Goal: Navigation & Orientation: Find specific page/section

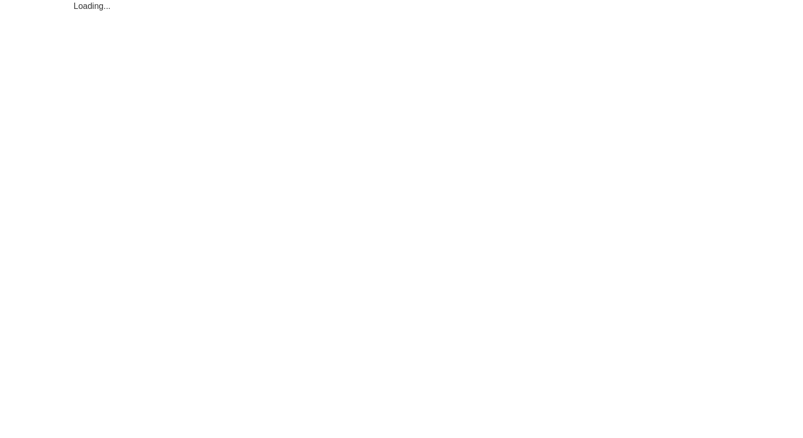
click at [140, 13] on html "Loading..." at bounding box center [401, 6] width 803 height 13
drag, startPoint x: 0, startPoint y: 0, endPoint x: 137, endPoint y: 7, distance: 136.8
click at [137, 7] on html "Loading..." at bounding box center [401, 6] width 803 height 13
click at [137, 7] on div "Loading..." at bounding box center [402, 6] width 656 height 13
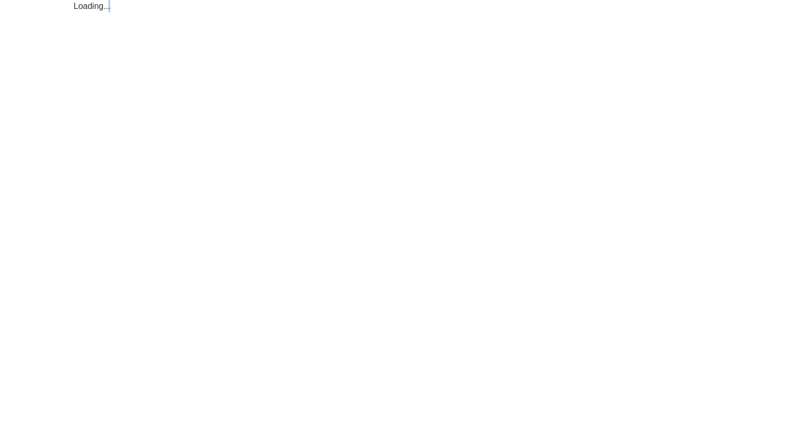
click at [137, 7] on div "Loading..." at bounding box center [402, 6] width 656 height 13
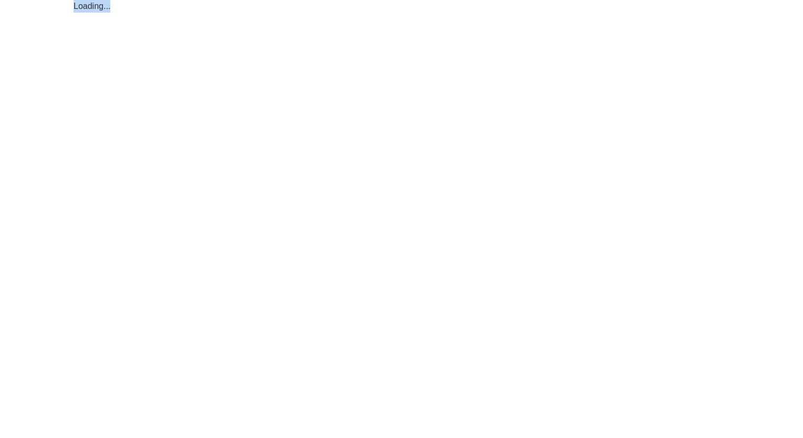
click at [137, 7] on div "Loading..." at bounding box center [402, 6] width 656 height 13
click at [135, 7] on div "Loading..." at bounding box center [402, 6] width 656 height 13
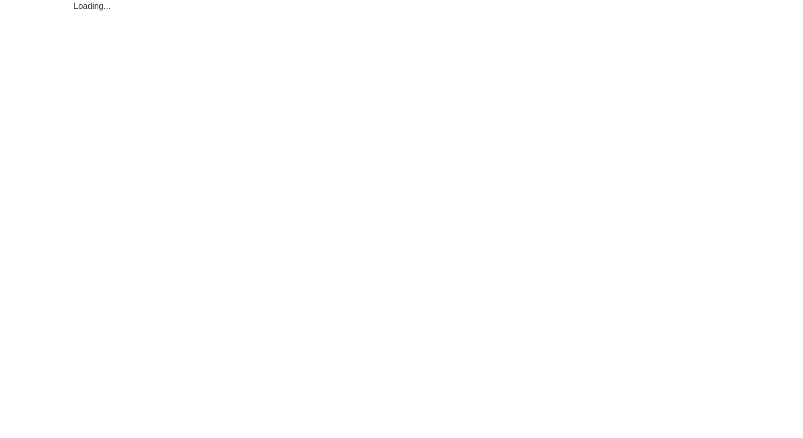
click at [135, 7] on div "Loading..." at bounding box center [402, 6] width 656 height 13
